Goal: Information Seeking & Learning: Understand process/instructions

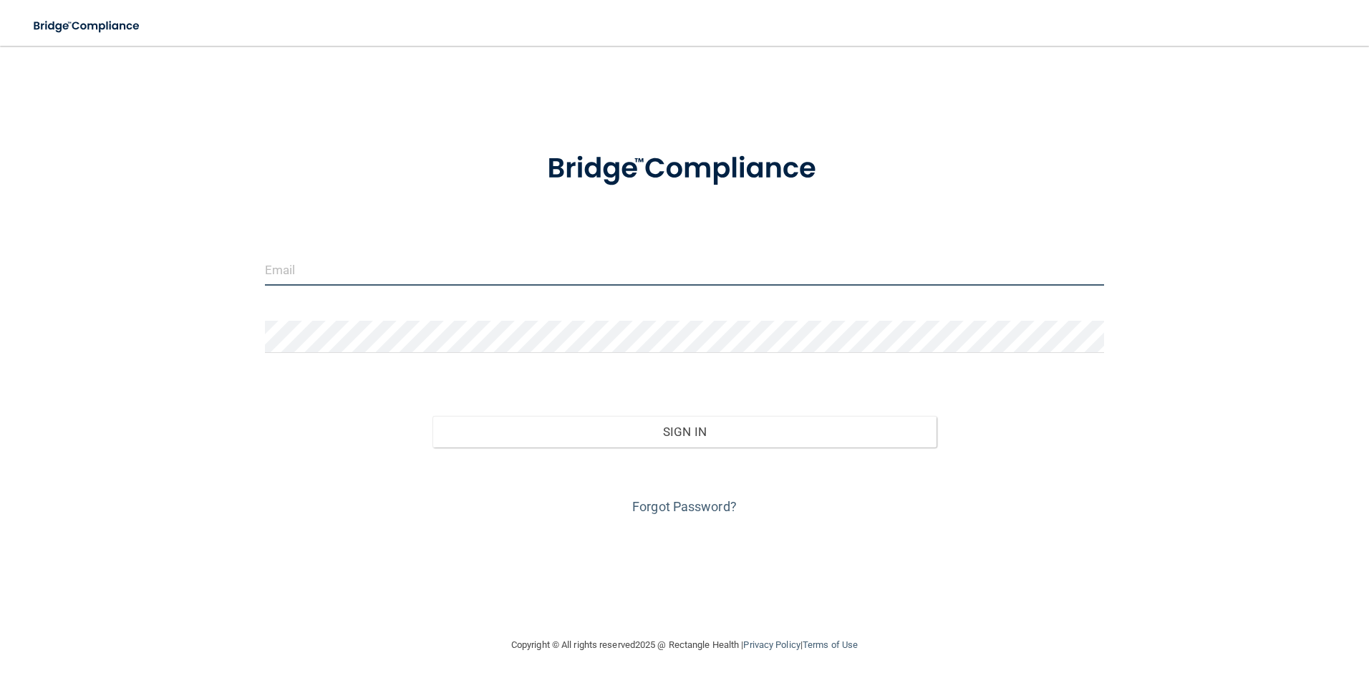
click at [329, 279] on input "email" at bounding box center [685, 269] width 840 height 32
type input "[EMAIL_ADDRESS][DOMAIN_NAME]"
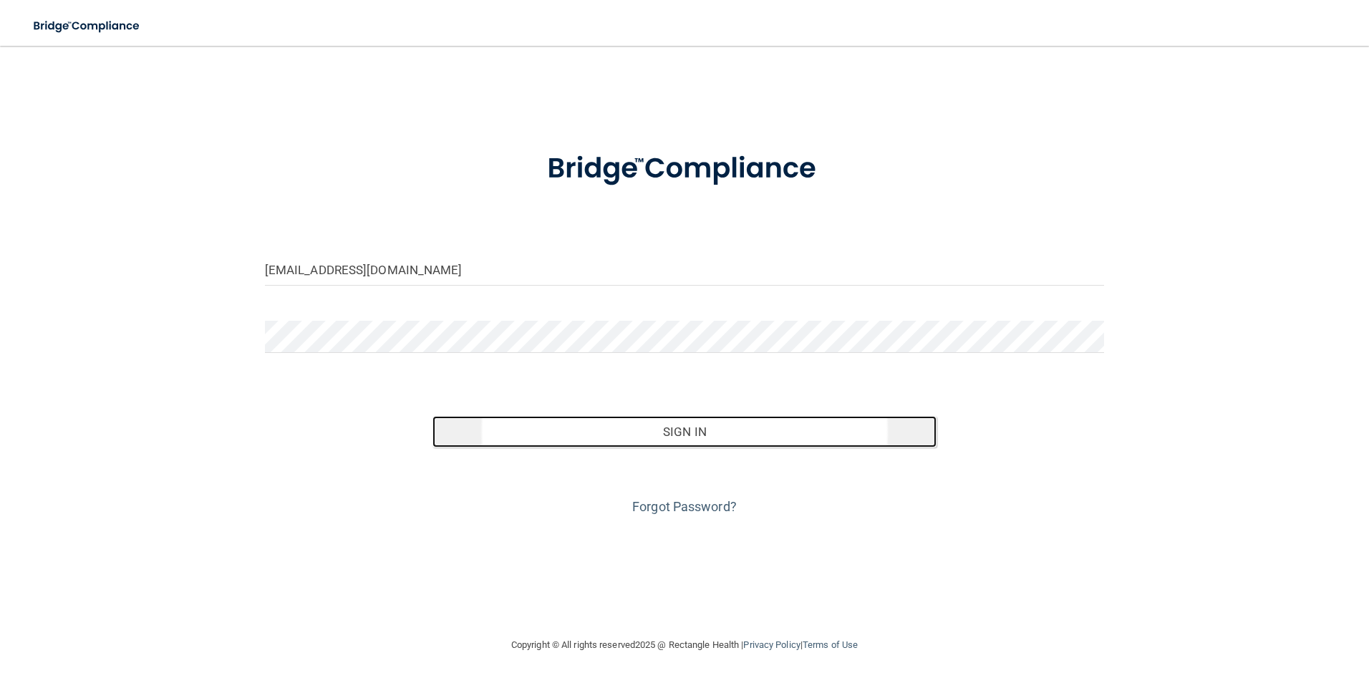
click at [693, 435] on button "Sign In" at bounding box center [684, 431] width 504 height 31
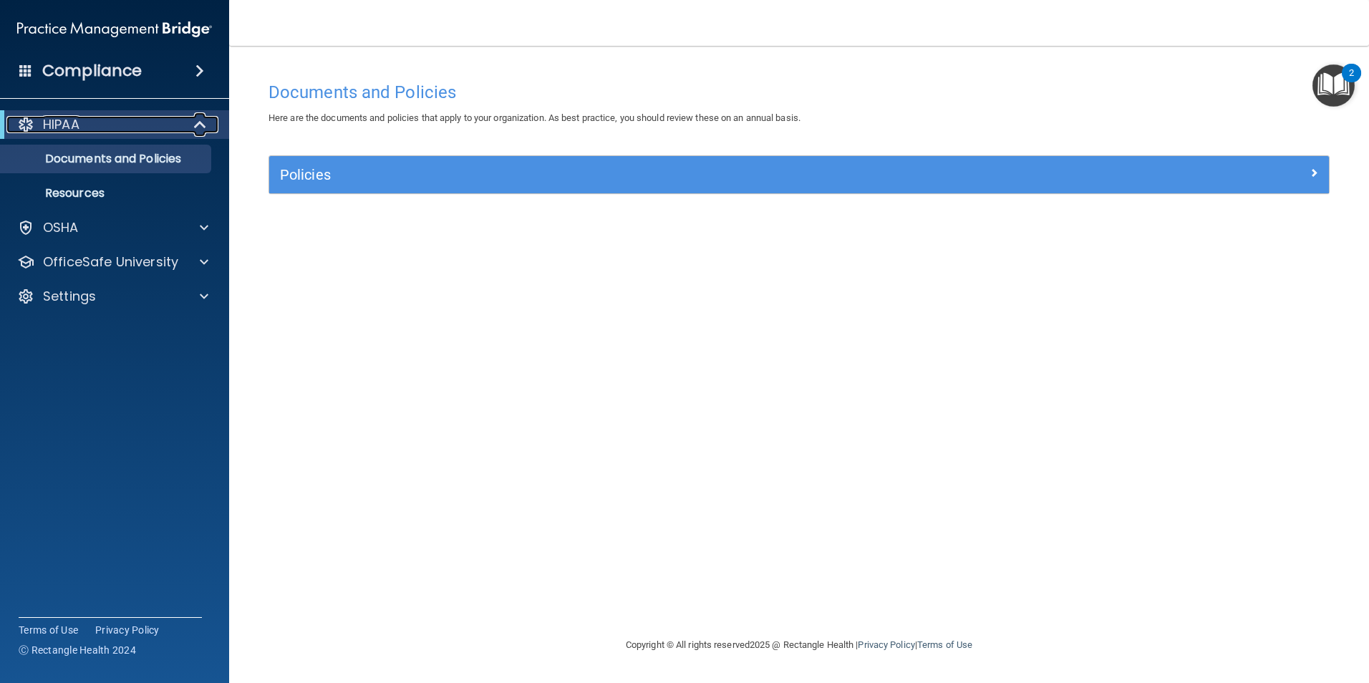
click at [195, 126] on span at bounding box center [201, 124] width 12 height 17
click at [195, 126] on div at bounding box center [200, 124] width 35 height 17
click at [158, 160] on p "Documents and Policies" at bounding box center [106, 159] width 195 height 14
click at [154, 163] on p "Documents and Policies" at bounding box center [106, 159] width 195 height 14
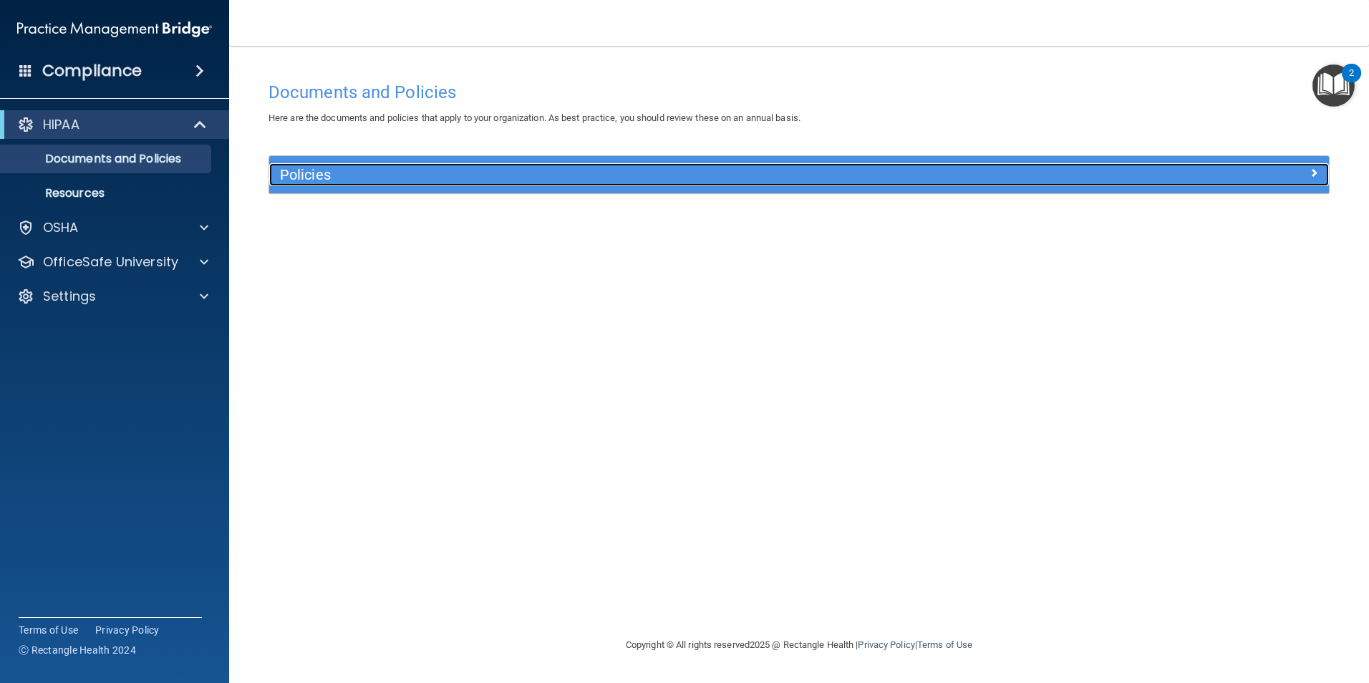
click at [1313, 170] on span at bounding box center [1313, 172] width 9 height 17
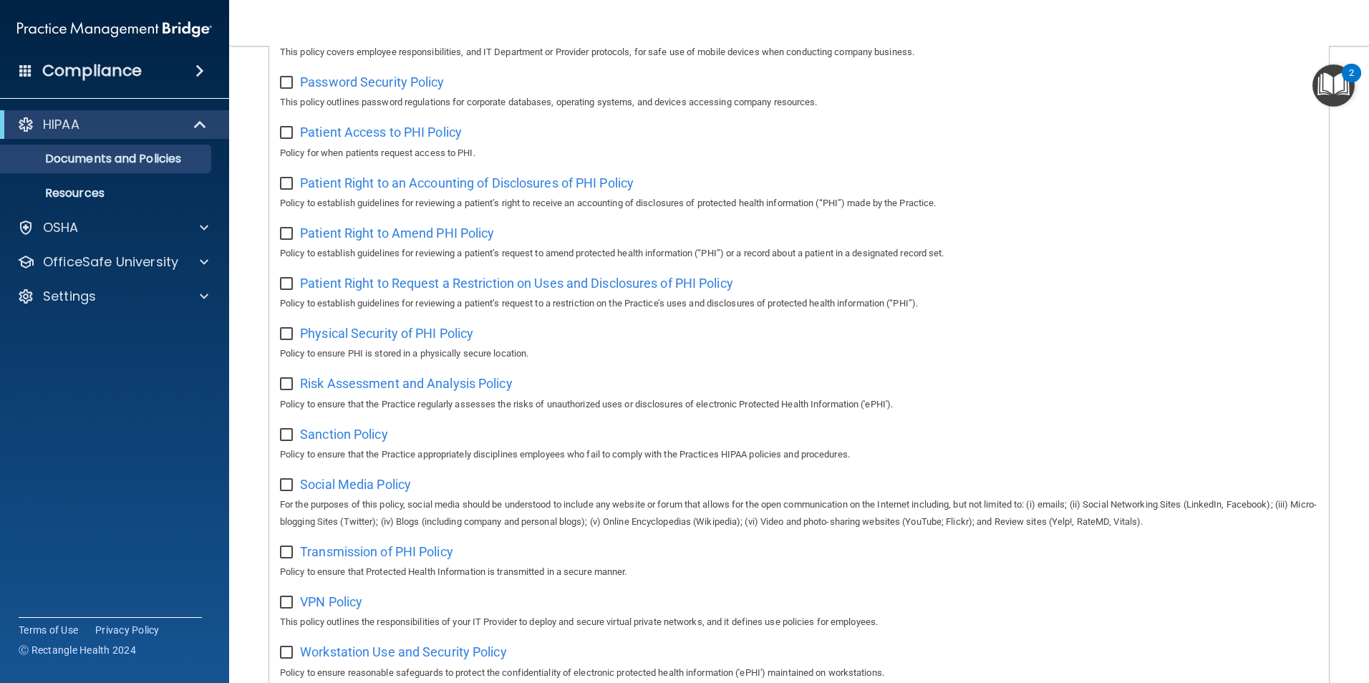
scroll to position [753, 0]
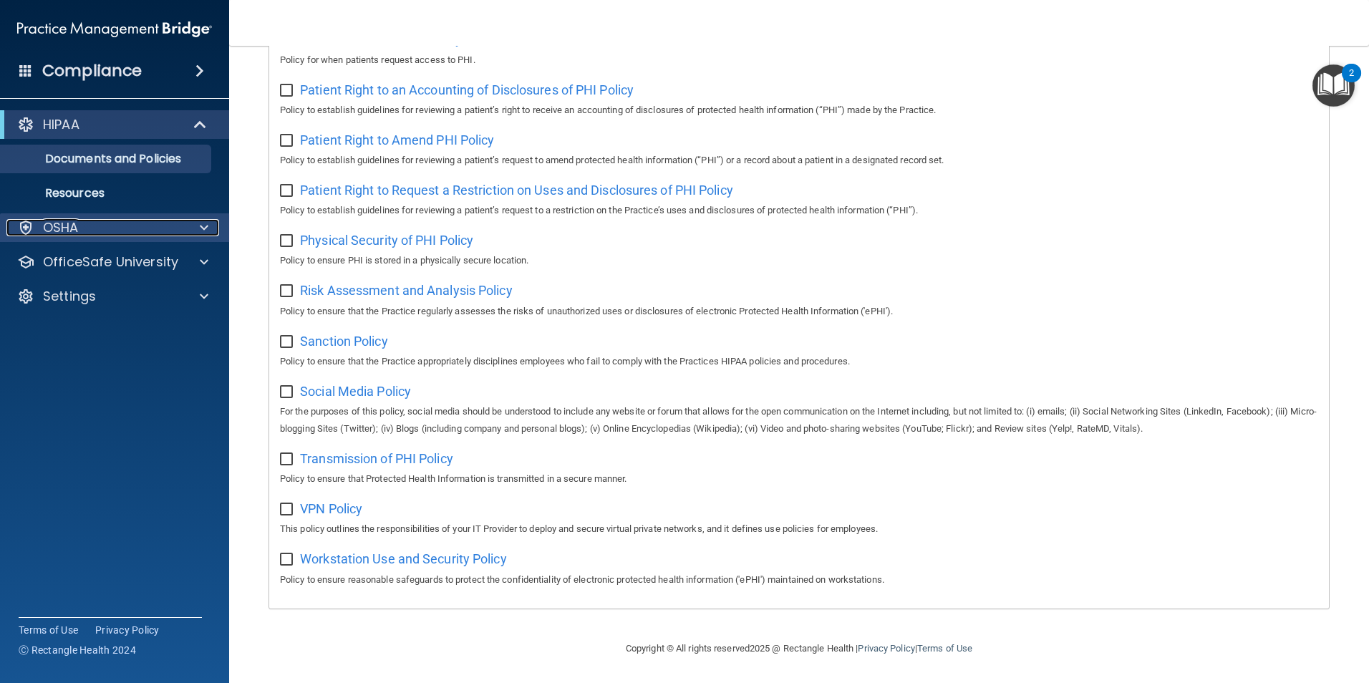
click at [39, 223] on div "OSHA" at bounding box center [95, 227] width 178 height 17
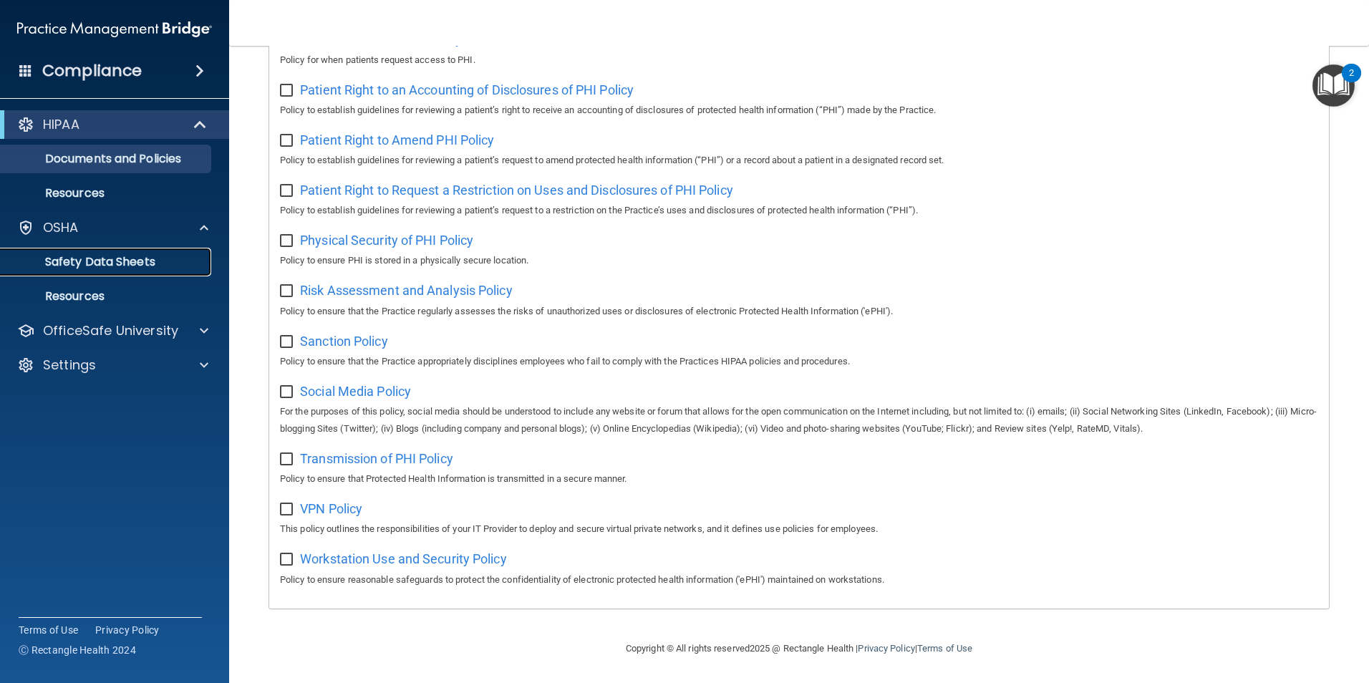
click at [85, 261] on p "Safety Data Sheets" at bounding box center [106, 262] width 195 height 14
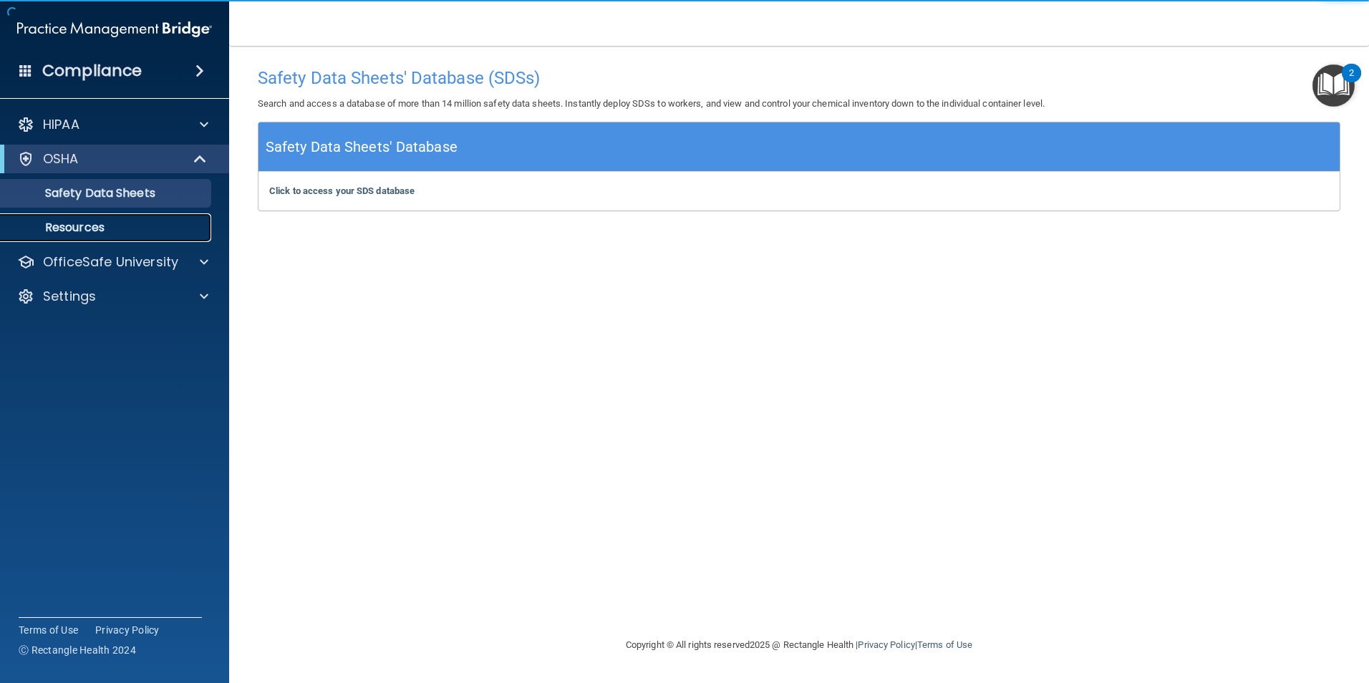
click at [84, 226] on p "Resources" at bounding box center [106, 227] width 195 height 14
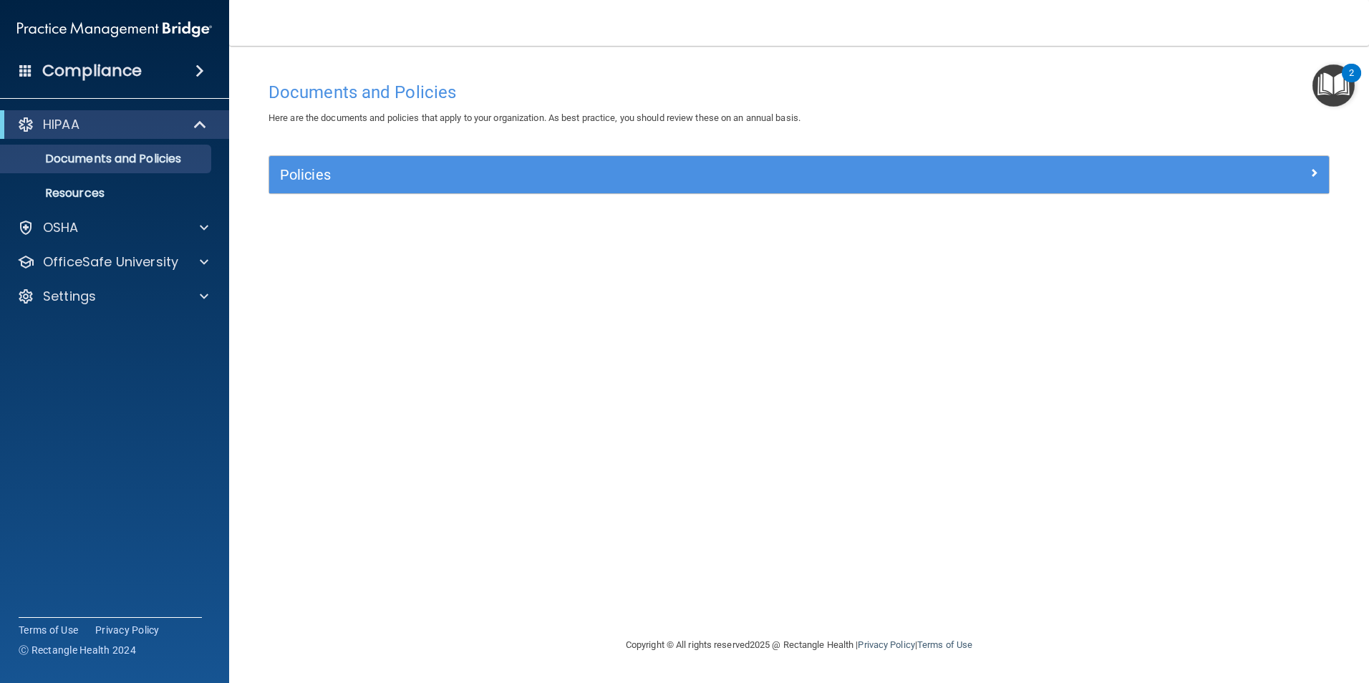
click at [1340, 87] on img "Open Resource Center, 2 new notifications" at bounding box center [1333, 85] width 42 height 42
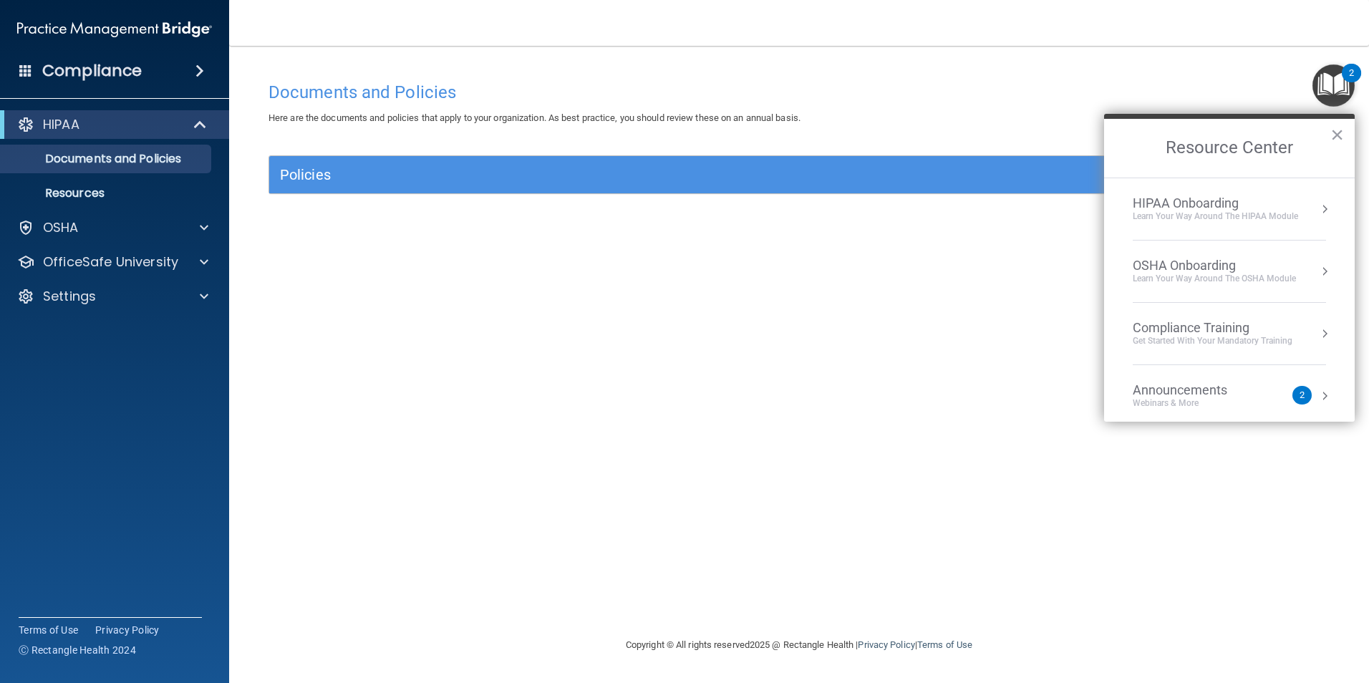
click at [1260, 221] on div "Learn Your Way around the HIPAA module" at bounding box center [1215, 216] width 165 height 12
